Goal: Transaction & Acquisition: Purchase product/service

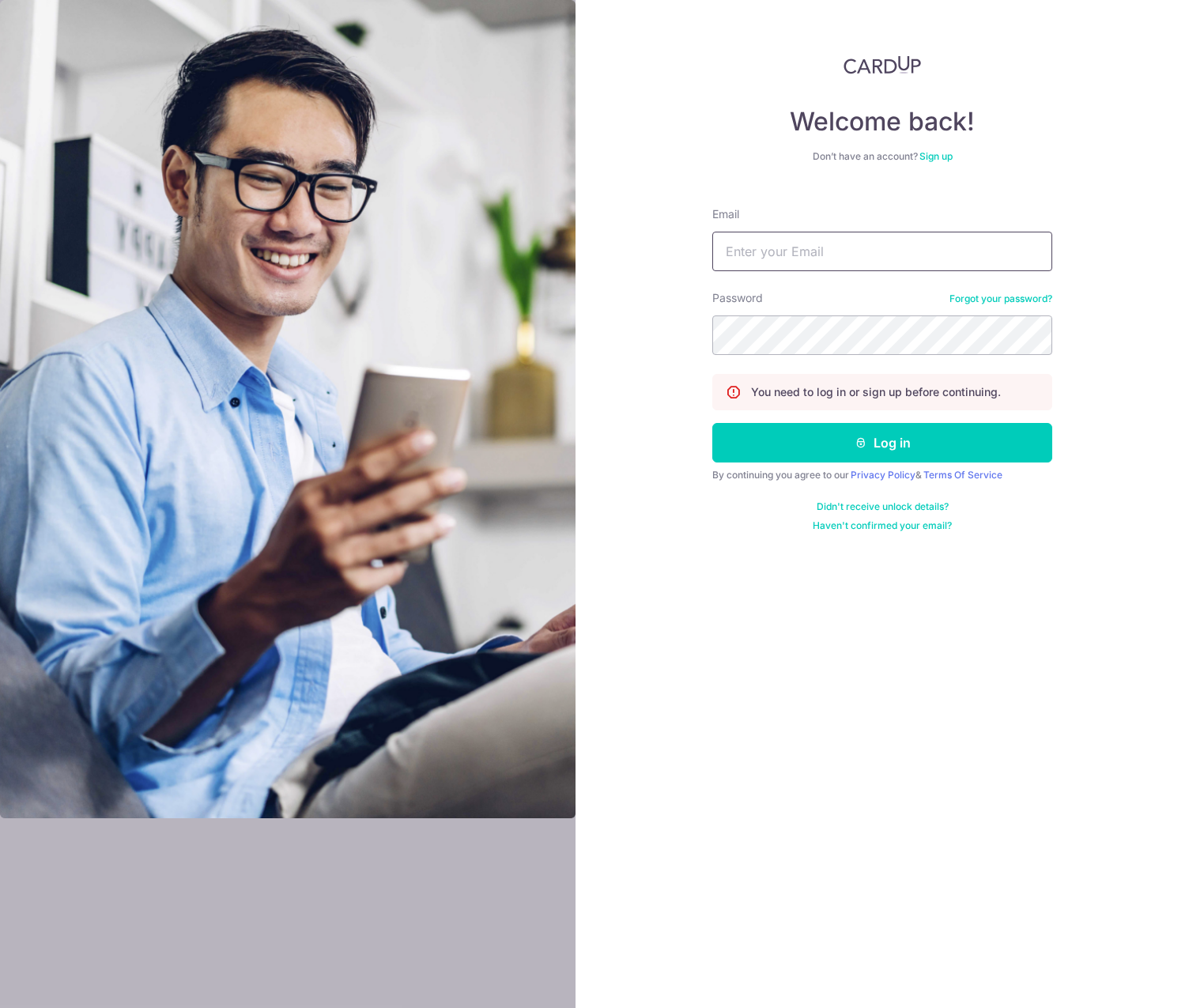
type input "mtroth61@gmail.com"
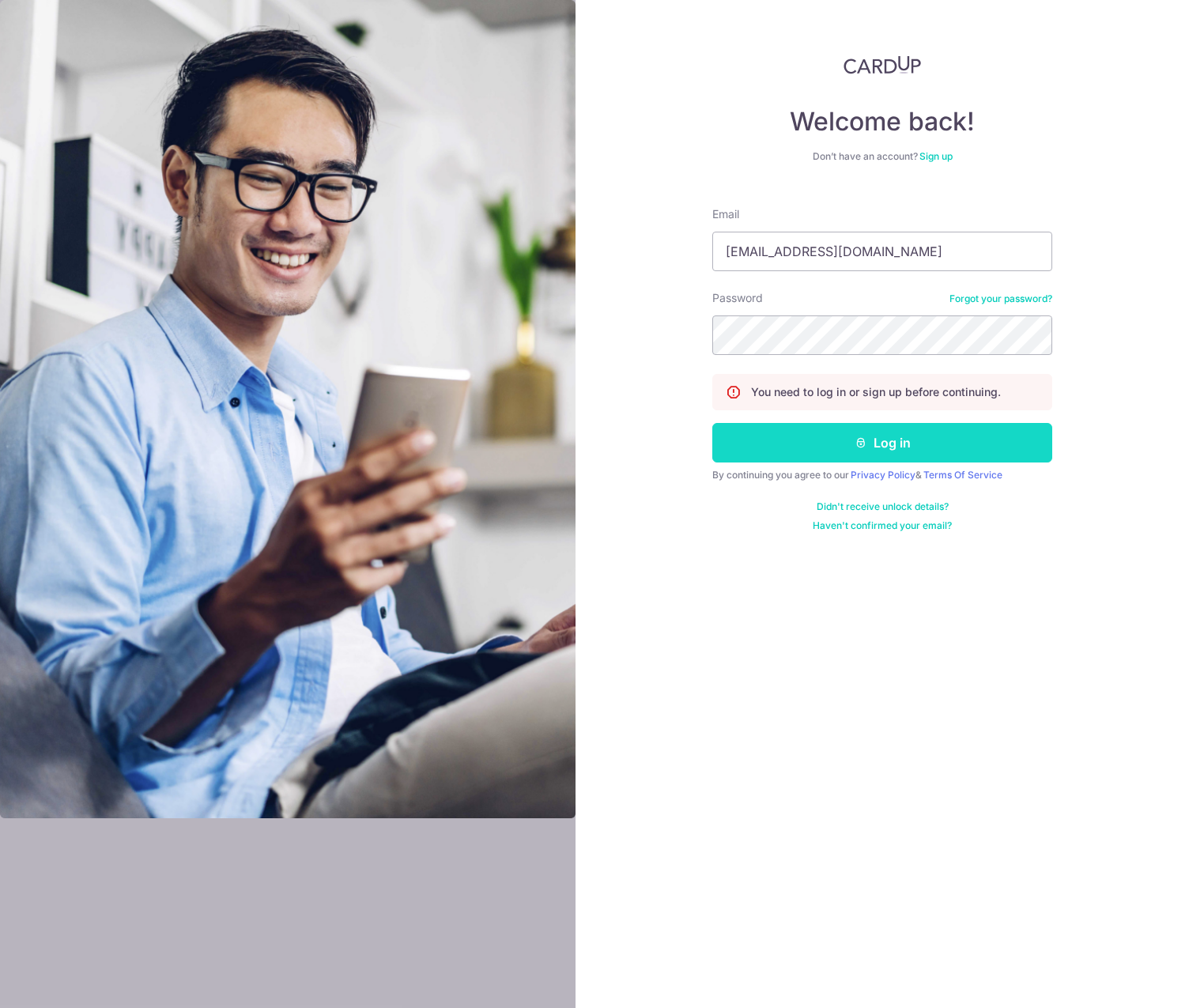
click at [879, 446] on button "Log in" at bounding box center [882, 442] width 340 height 39
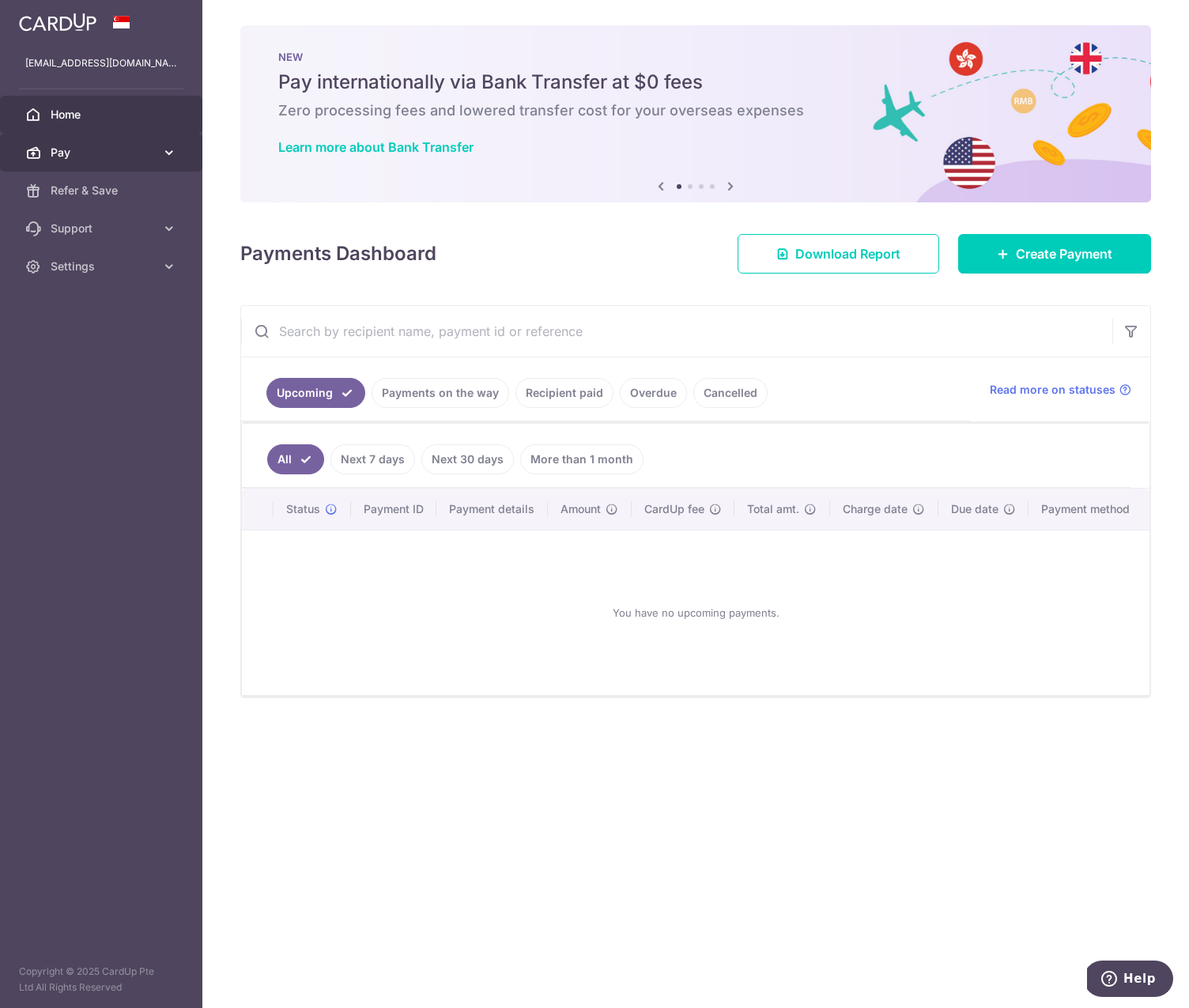
click at [54, 153] on span "Pay" at bounding box center [103, 152] width 104 height 16
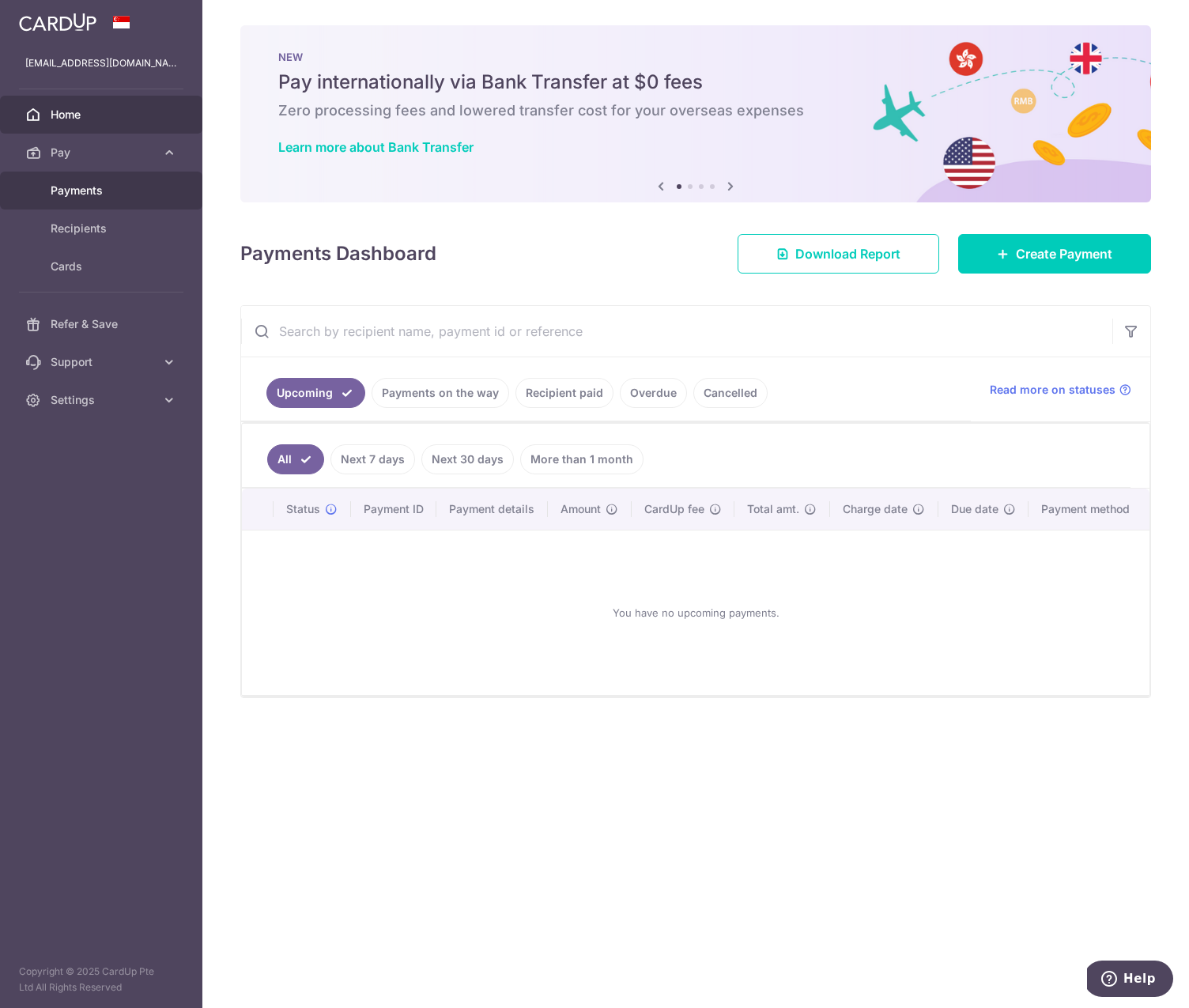
click at [87, 190] on span "Payments" at bounding box center [103, 190] width 104 height 16
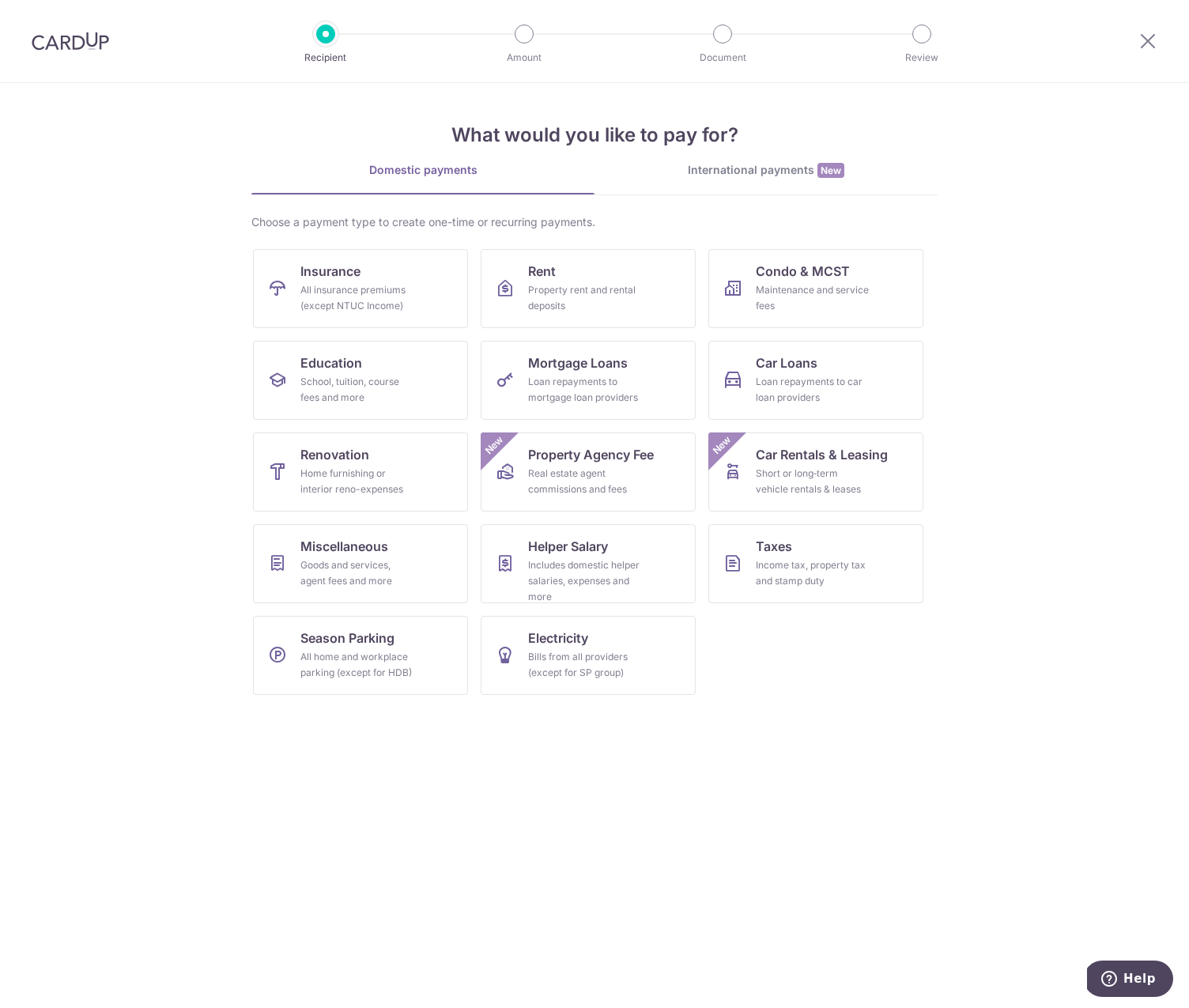
click at [738, 172] on div "International payments New" at bounding box center [766, 171] width 344 height 16
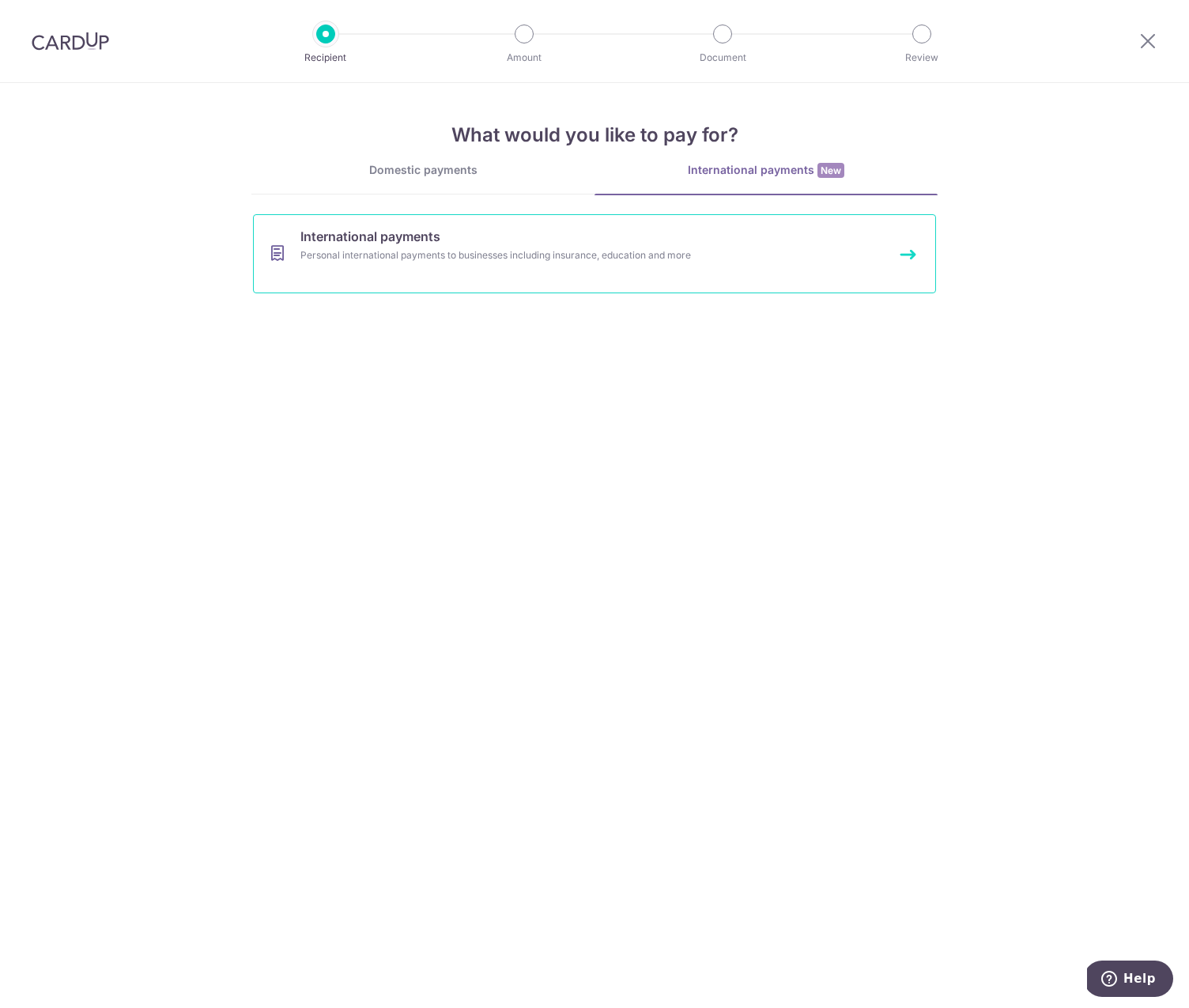
click at [896, 256] on link "International payments Personal international payments to businesses including …" at bounding box center [594, 254] width 683 height 79
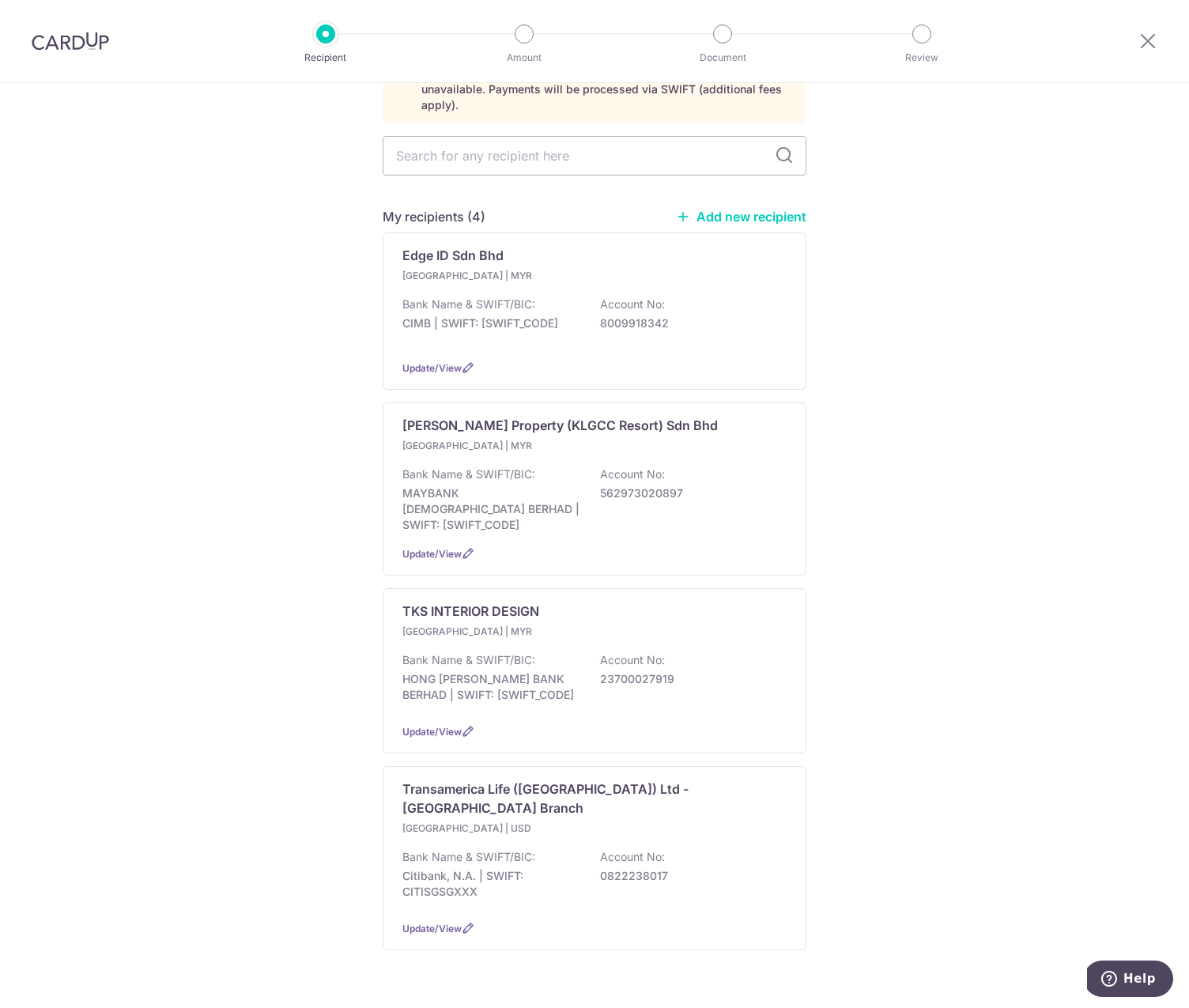
scroll to position [115, 0]
click at [747, 439] on div "Malaysia | MYR" at bounding box center [594, 446] width 384 height 16
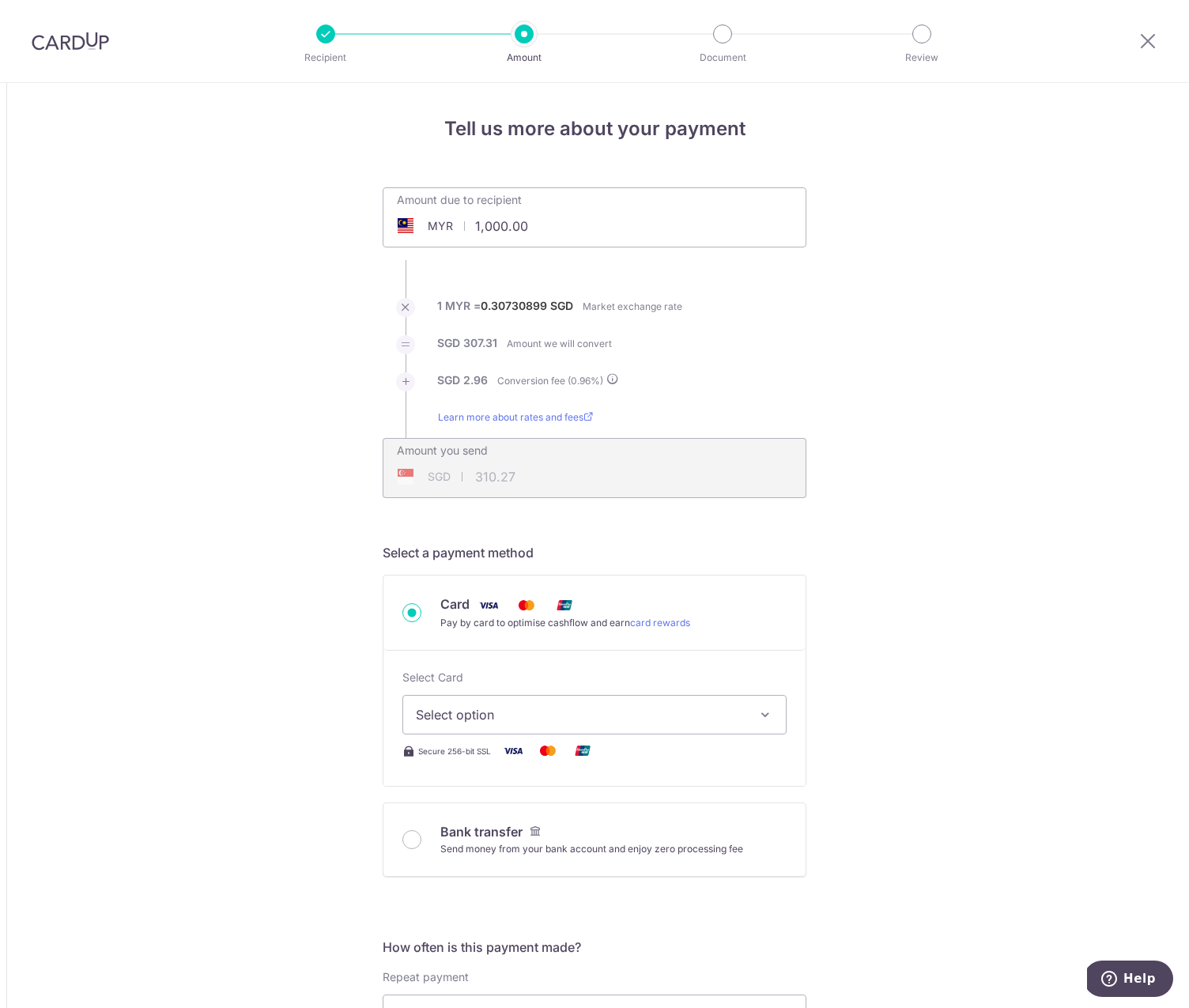
click at [556, 231] on input "1,000.00" at bounding box center [505, 226] width 244 height 37
drag, startPoint x: 556, startPoint y: 231, endPoint x: 446, endPoint y: 229, distance: 110.0
click at [445, 229] on div "MYR 1,000.00 1000" at bounding box center [505, 226] width 244 height 37
type input "1"
type input "310.27"
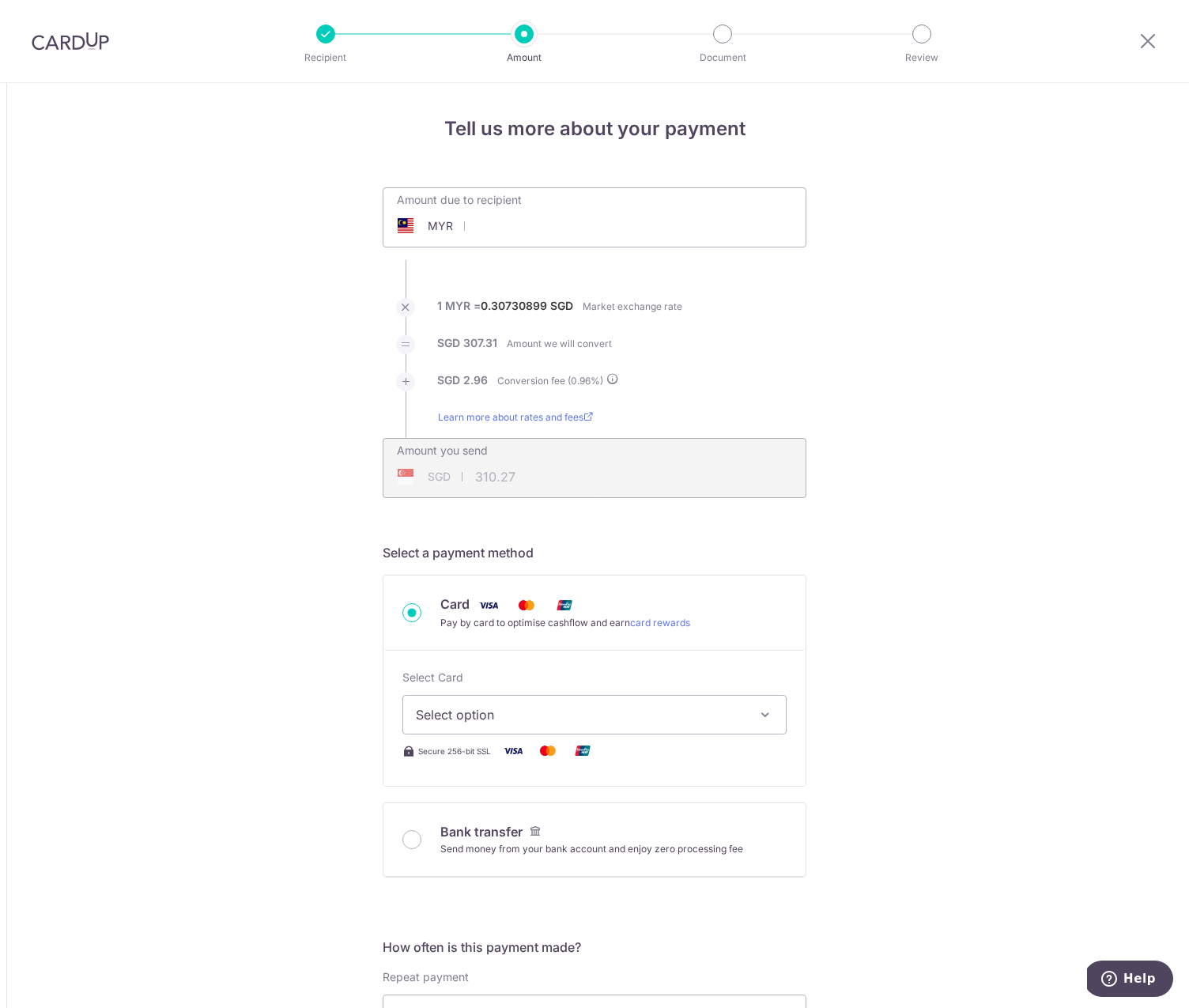
type input "96.26"
drag, startPoint x: 551, startPoint y: 224, endPoint x: 380, endPoint y: 215, distance: 171.2
click at [392, 215] on input "310.27" at bounding box center [505, 226] width 244 height 37
type input "66,269.50"
type input "20,561.06"
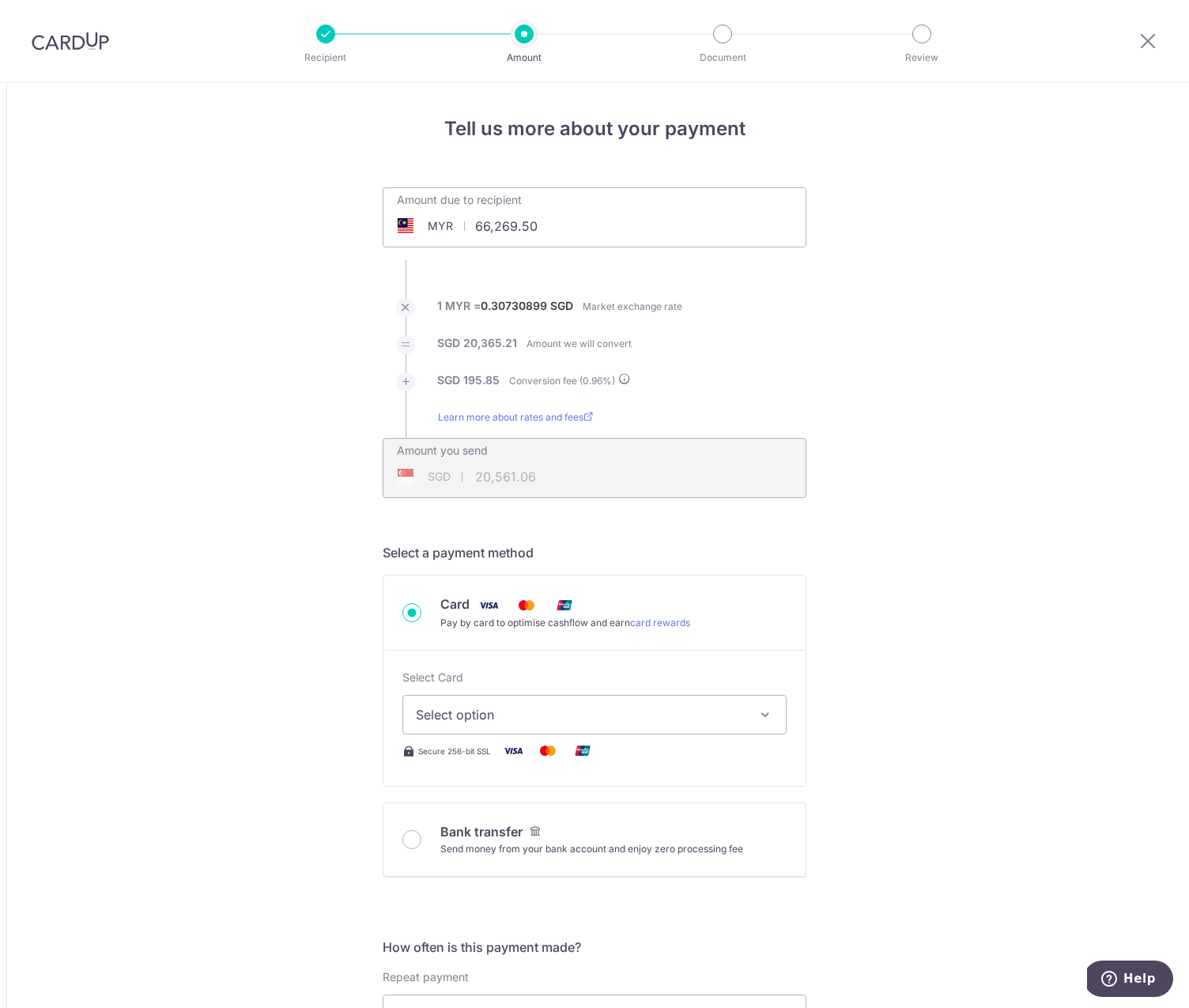
click at [705, 372] on ul "Amount due to recipient MYR 66,269.50 66269.5 1 MYR = 0.30730899 SGD Market exc…" at bounding box center [594, 343] width 424 height 311
click at [589, 488] on div "SGD 20,561.06 20561.06" at bounding box center [493, 477] width 220 height 37
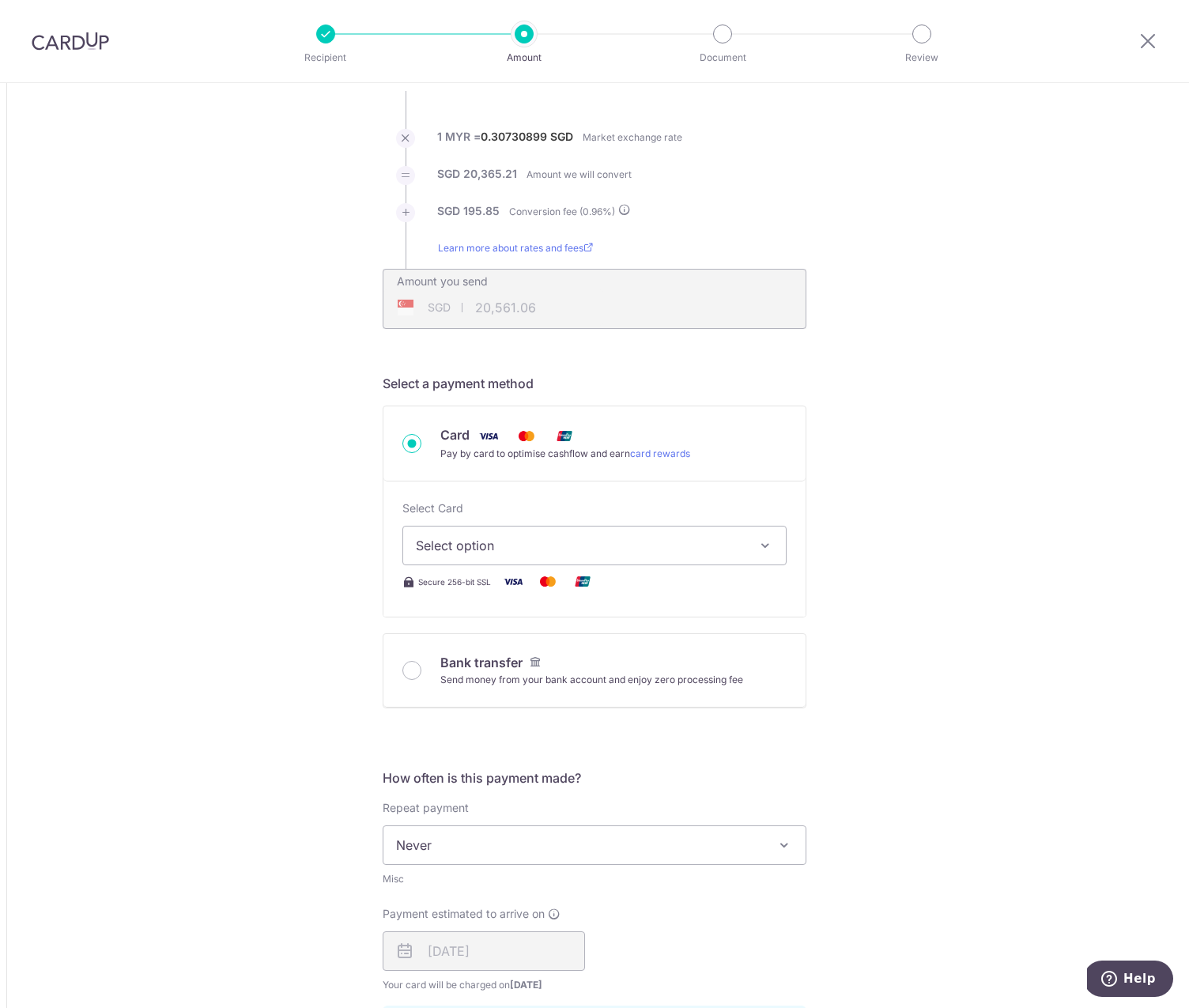
scroll to position [196, 0]
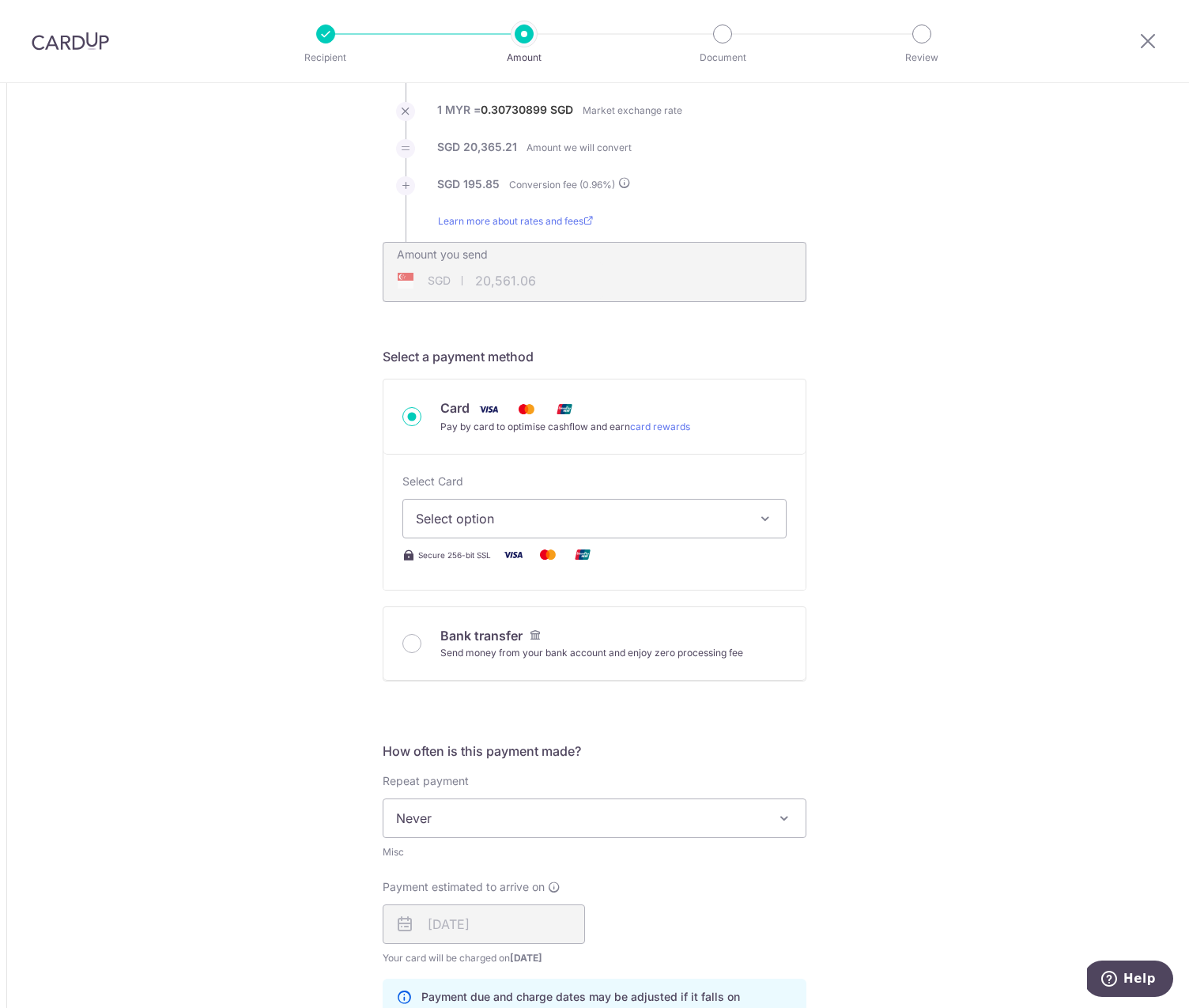
click at [761, 515] on icon "button" at bounding box center [765, 518] width 16 height 16
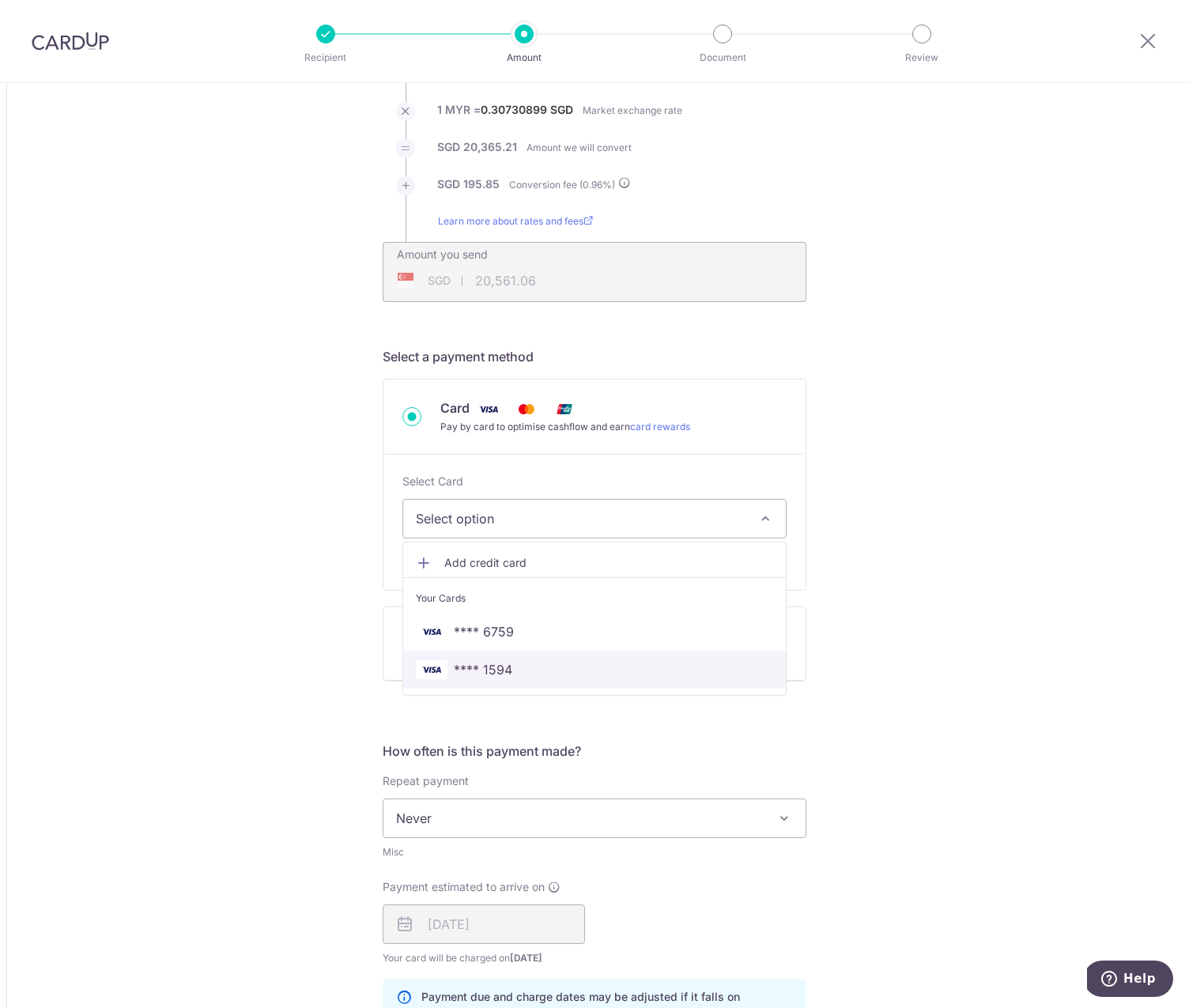
click at [483, 657] on link "**** 1594" at bounding box center [594, 669] width 383 height 38
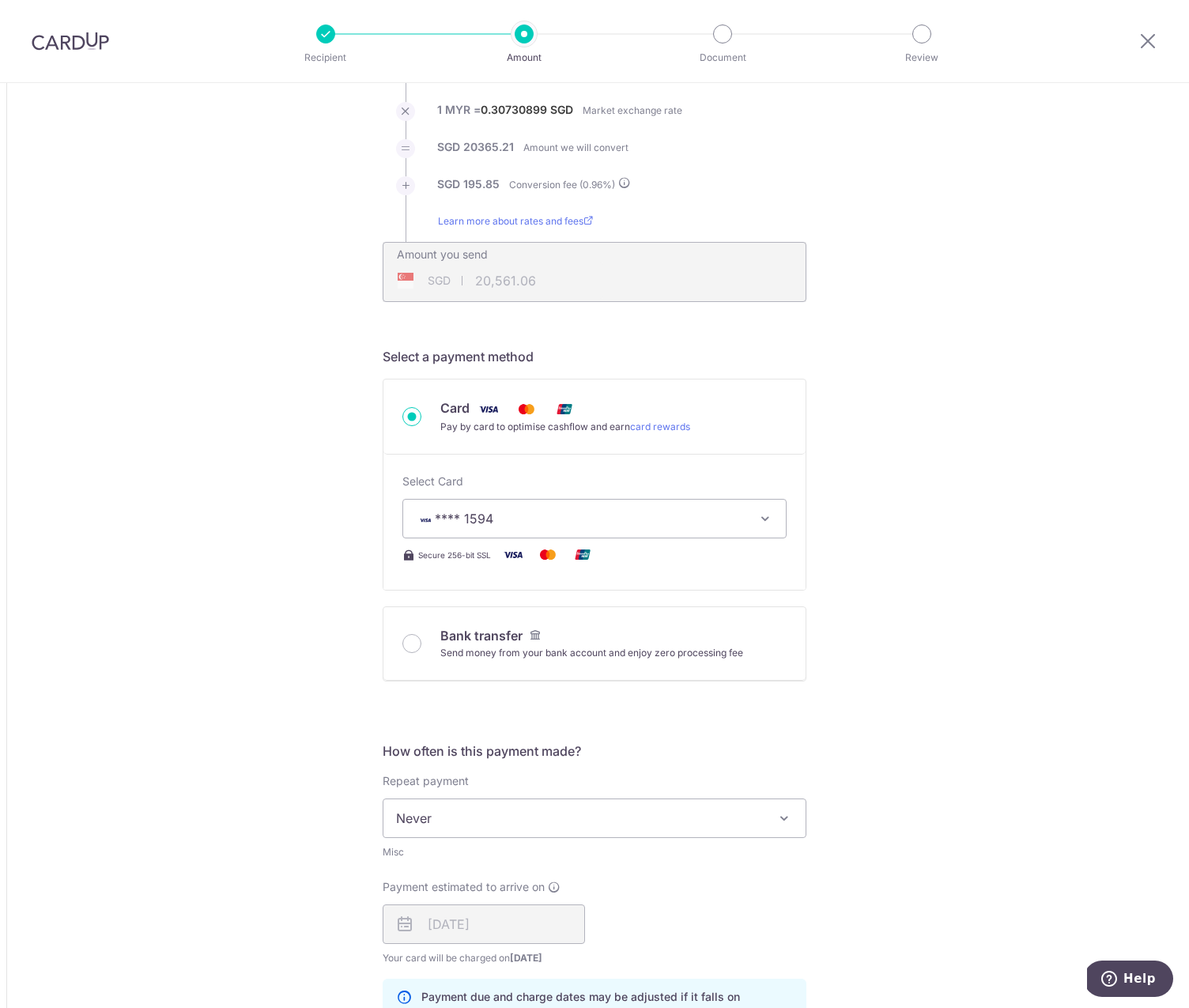
type input "66,269.50"
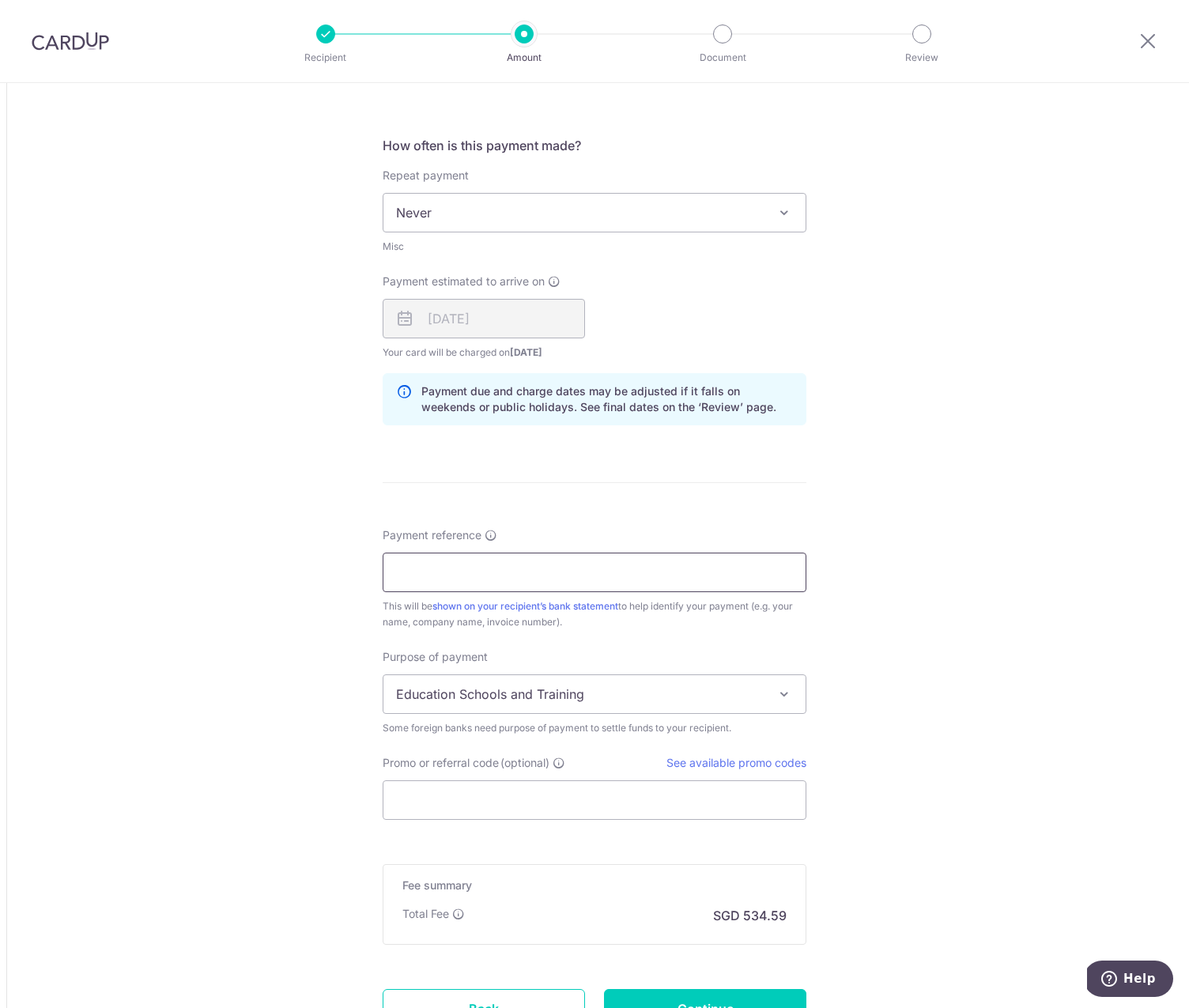
scroll to position [806, 0]
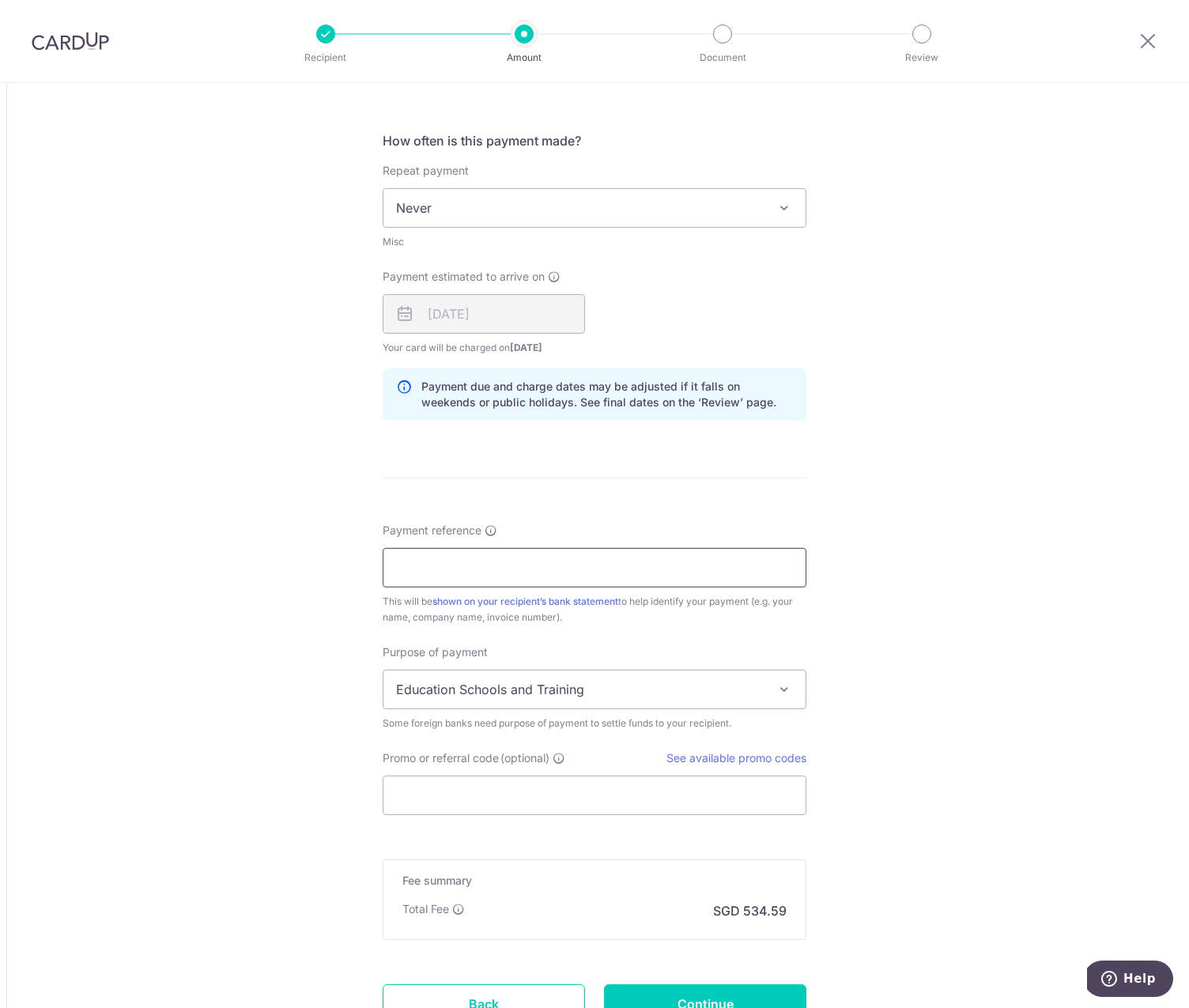
click at [405, 568] on input "Payment reference" at bounding box center [594, 567] width 424 height 39
paste input "ID-S116335/KLGCC/PARCEL J/A-38-3"
type input "ID-S116335/KLGCC/PARCEL J/A-38-3"
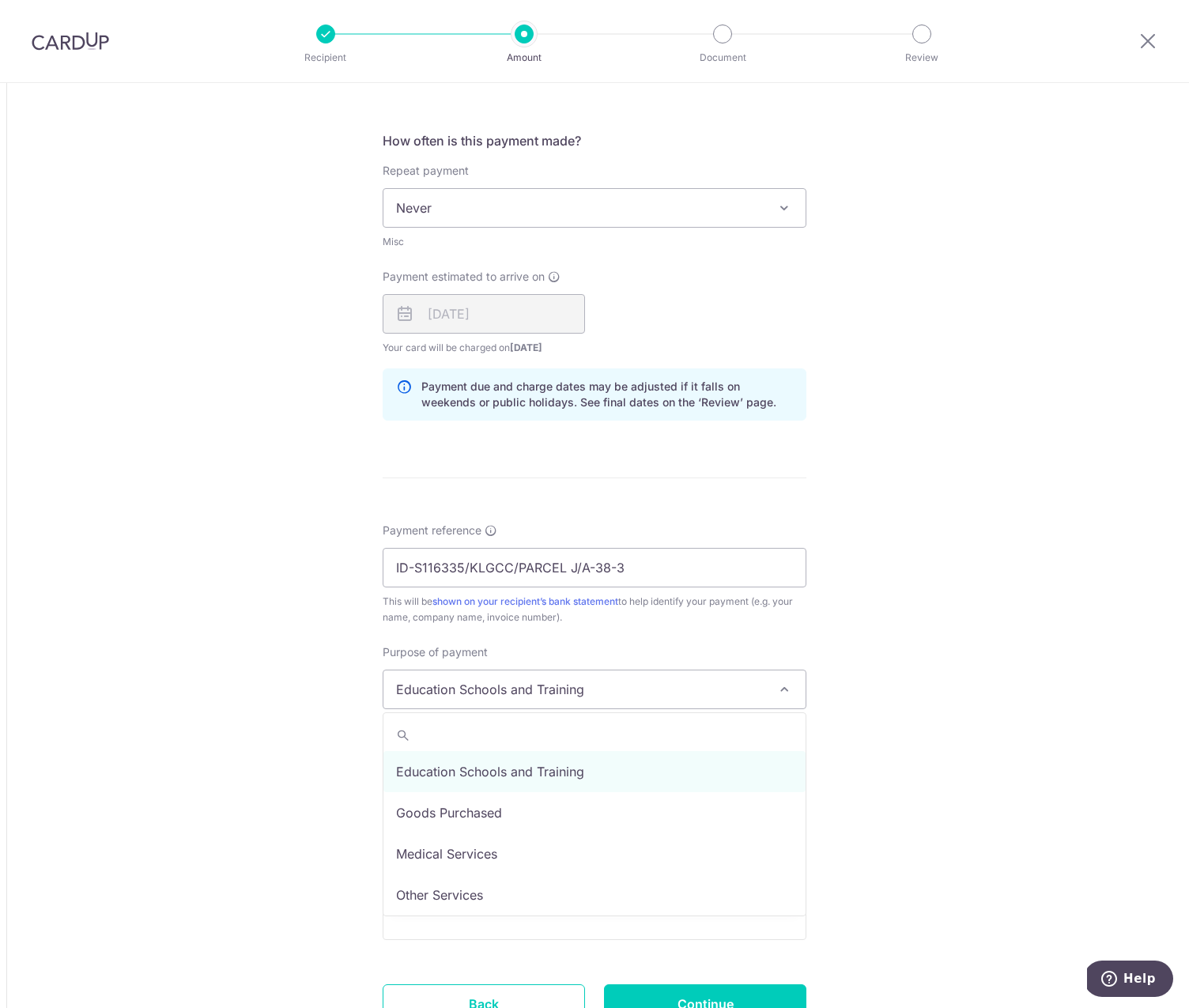
click at [620, 697] on span "Education Schools and Training" at bounding box center [594, 690] width 422 height 38
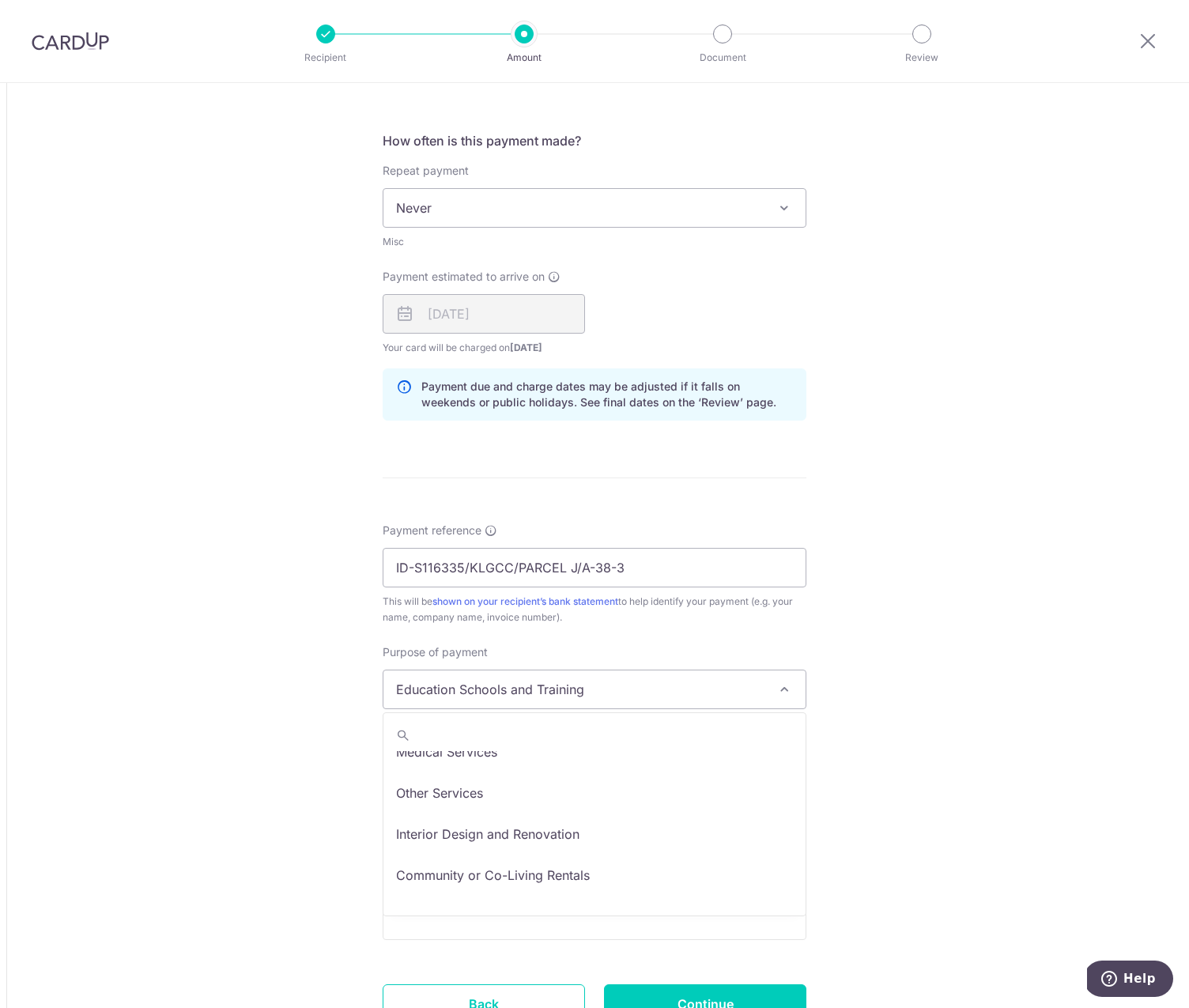
scroll to position [103, 0]
select select "Other Services"
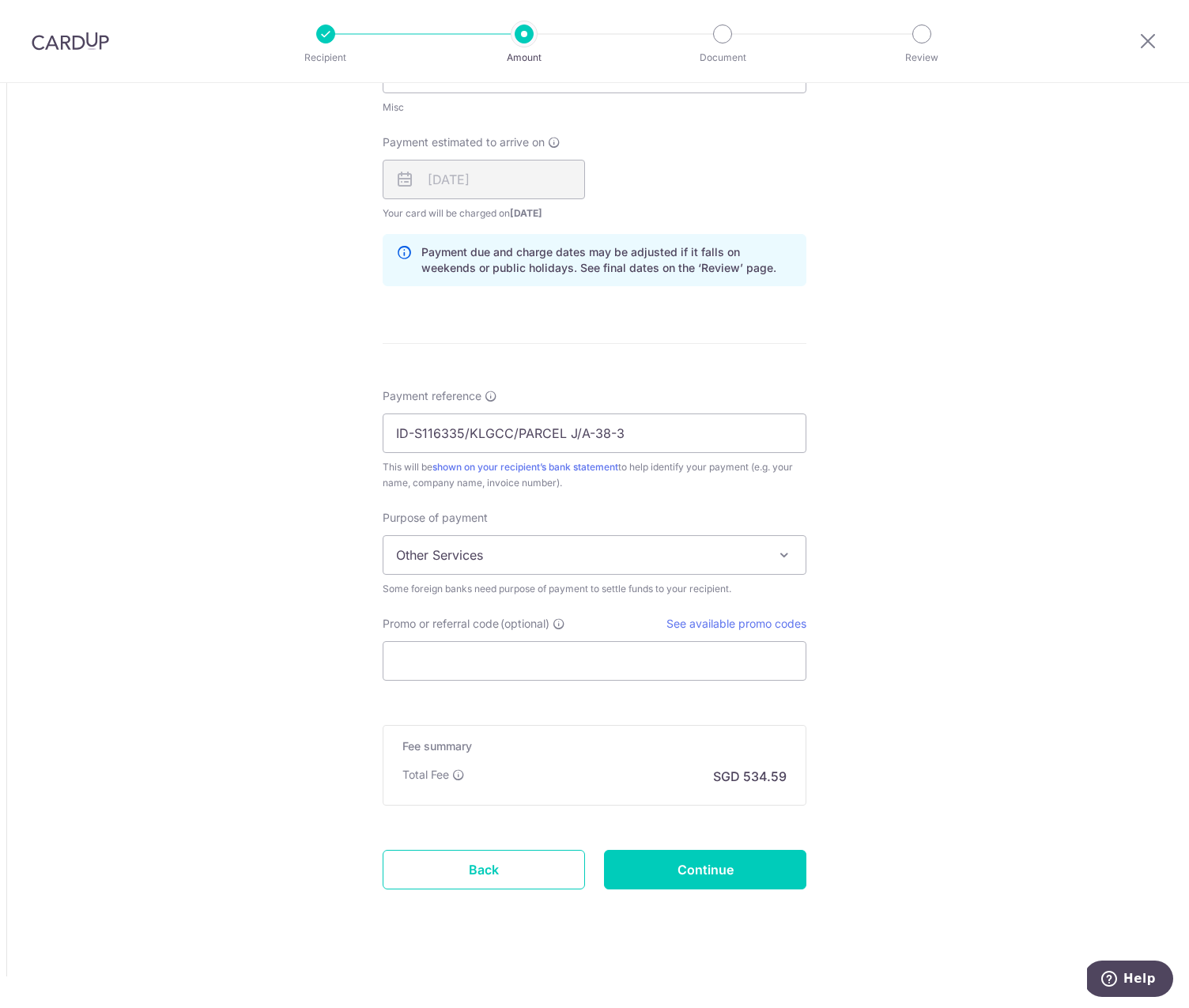
scroll to position [941, 0]
click at [739, 868] on input "Continue" at bounding box center [705, 870] width 202 height 39
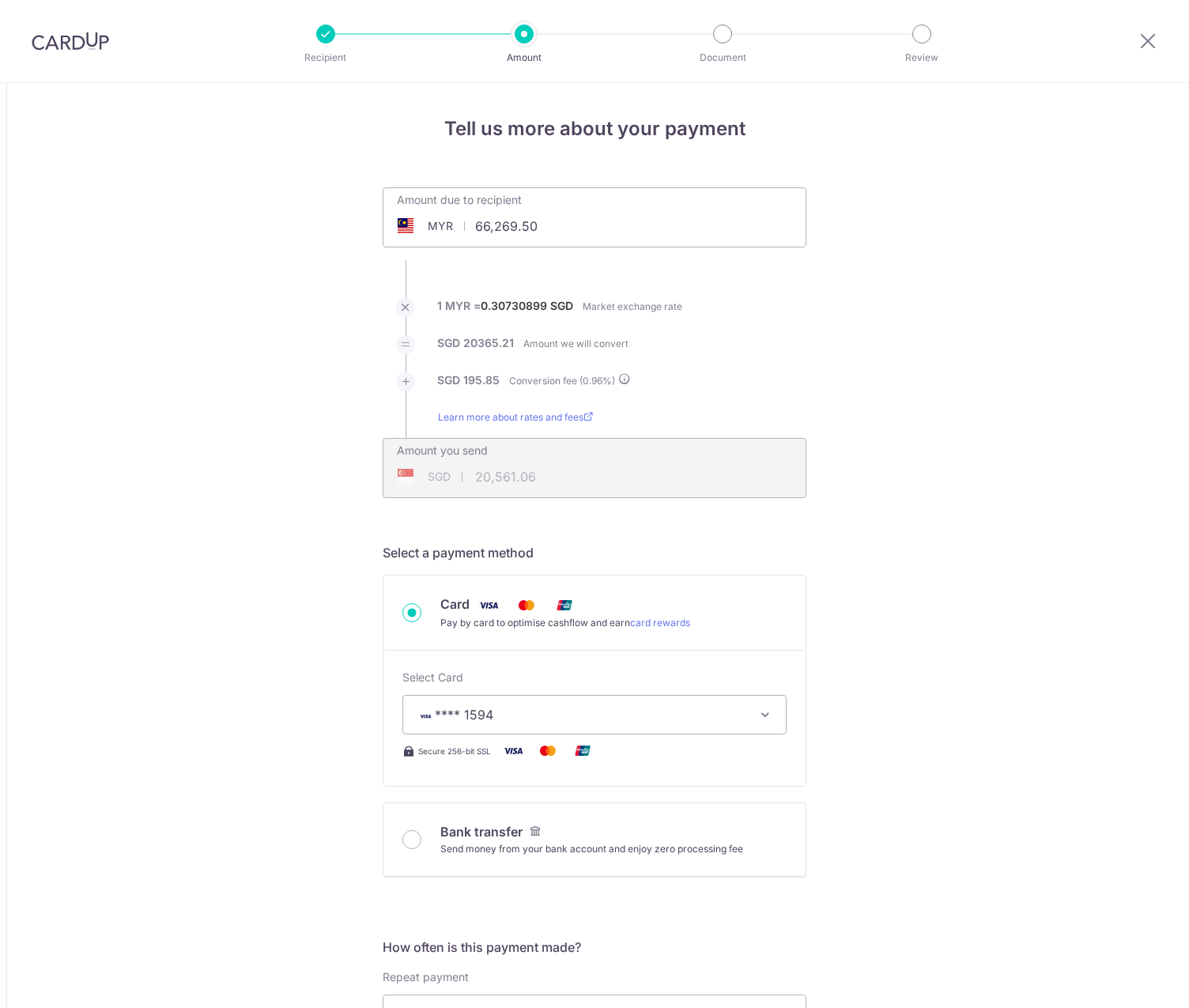
scroll to position [963, 0]
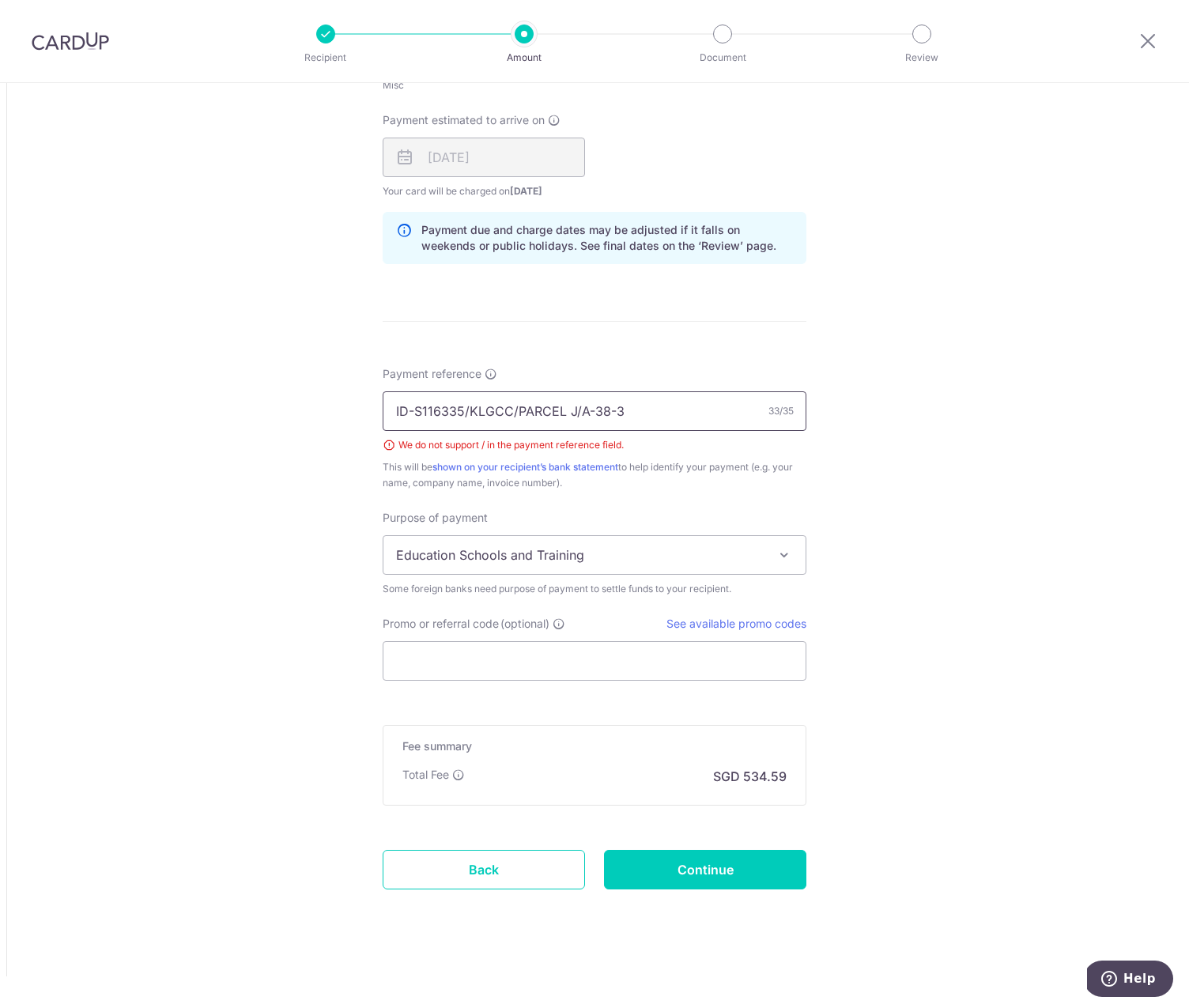
click at [582, 413] on input "ID-S116335/KLGCC/PARCEL J/A-38-3" at bounding box center [594, 411] width 424 height 39
click at [520, 412] on input "ID-S116335/KLGCC/PARCEL JA-38-3" at bounding box center [594, 411] width 424 height 39
click at [471, 414] on input "ID-S116335/KLGCC PARCEL JA-38-3" at bounding box center [594, 411] width 424 height 39
type input "ID-S116335 KLGCC PARCEL JA-38-3"
click at [923, 482] on div "Tell us more about your payment Amount due to recipient MYR 66,269.50 66269.5 1…" at bounding box center [594, 64] width 1189 height 1889
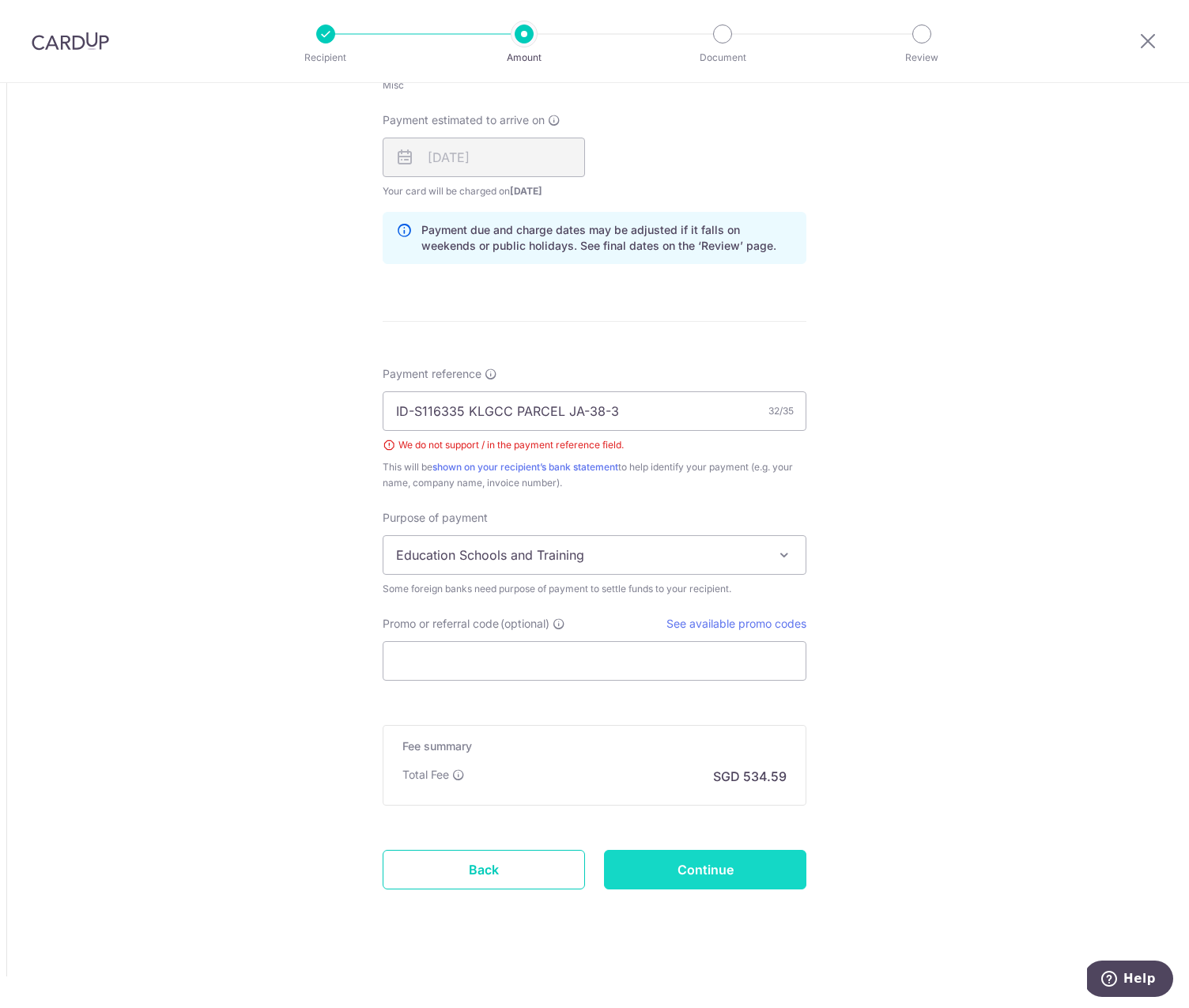
click at [712, 868] on input "Continue" at bounding box center [705, 870] width 202 height 39
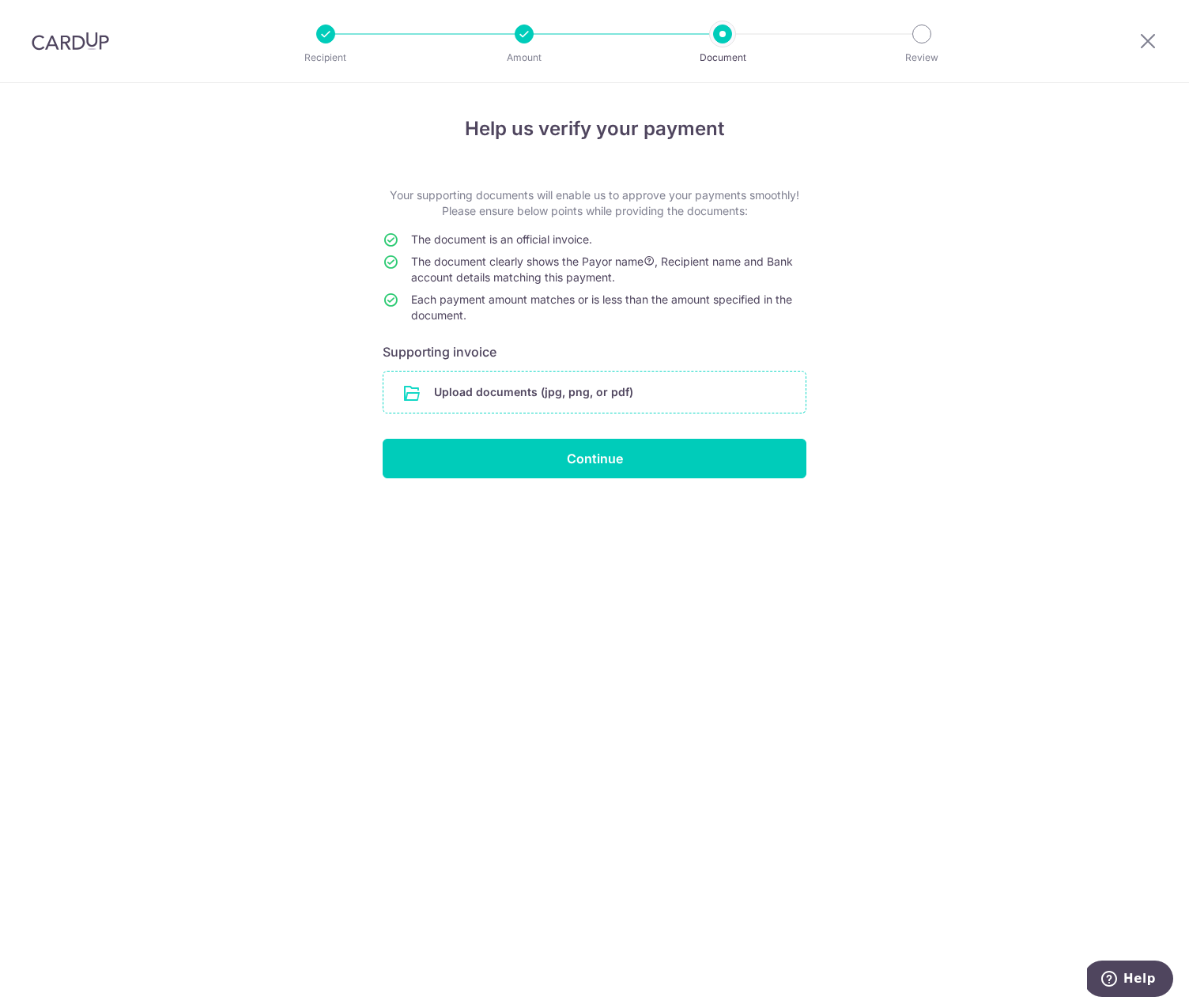
click at [511, 384] on input "file" at bounding box center [594, 392] width 422 height 41
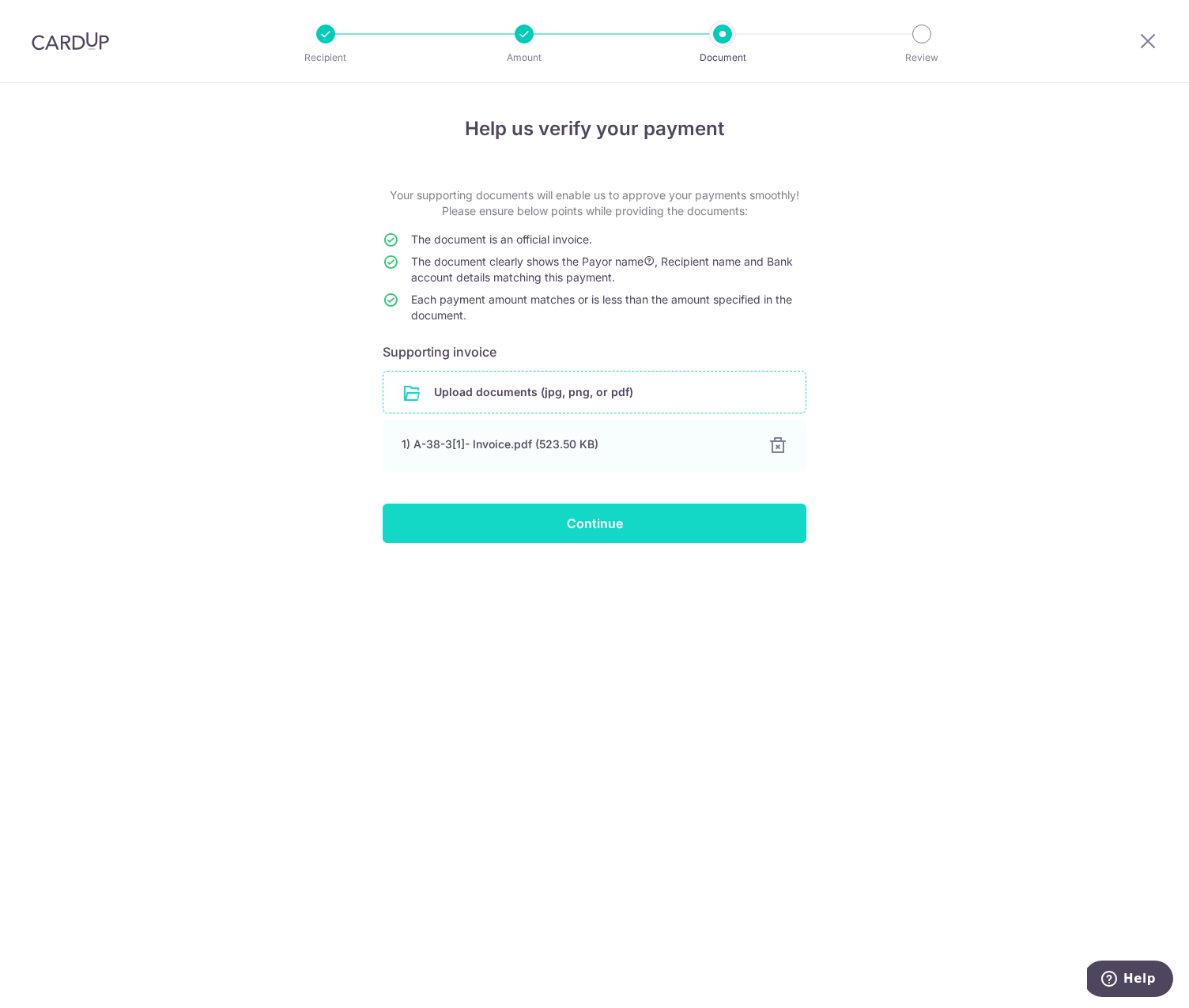
click at [587, 524] on input "Continue" at bounding box center [594, 523] width 424 height 39
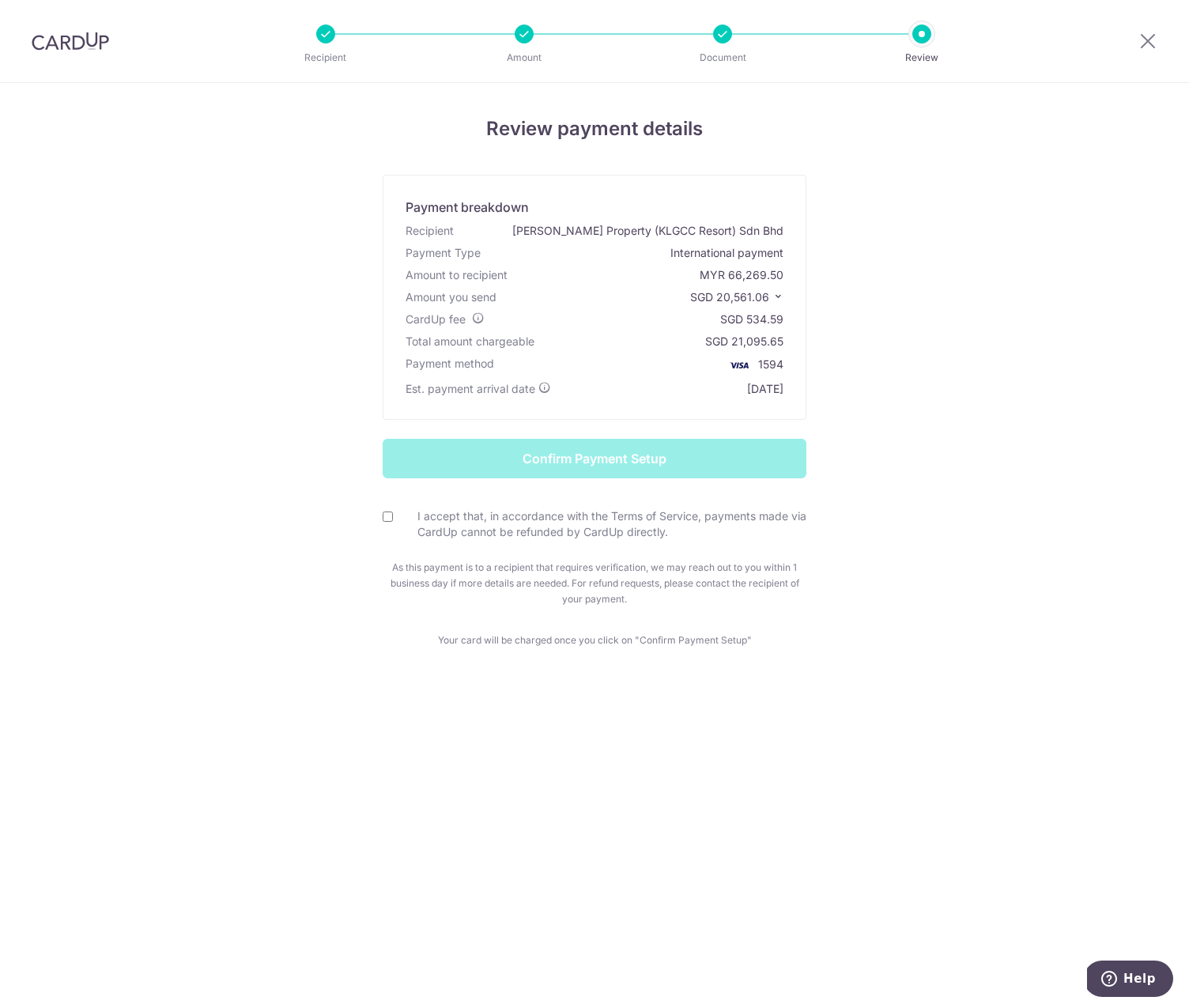
click at [384, 518] on input "I accept that, in accordance with the Terms of Service, payments made via CardU…" at bounding box center [388, 517] width 11 height 11
checkbox input "true"
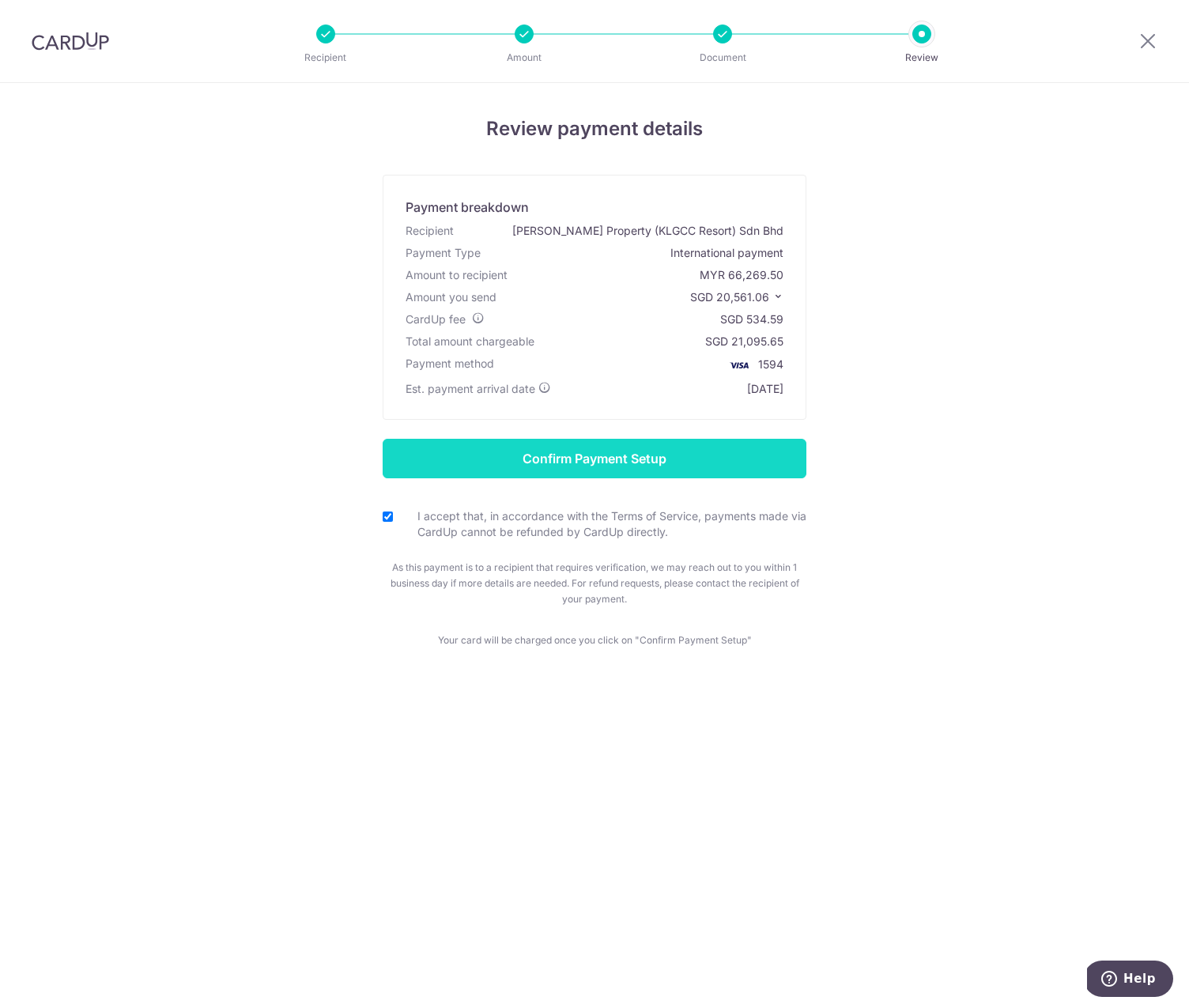
click at [627, 458] on input "Confirm Payment Setup" at bounding box center [594, 459] width 424 height 39
